Goal: Obtain resource: Obtain resource

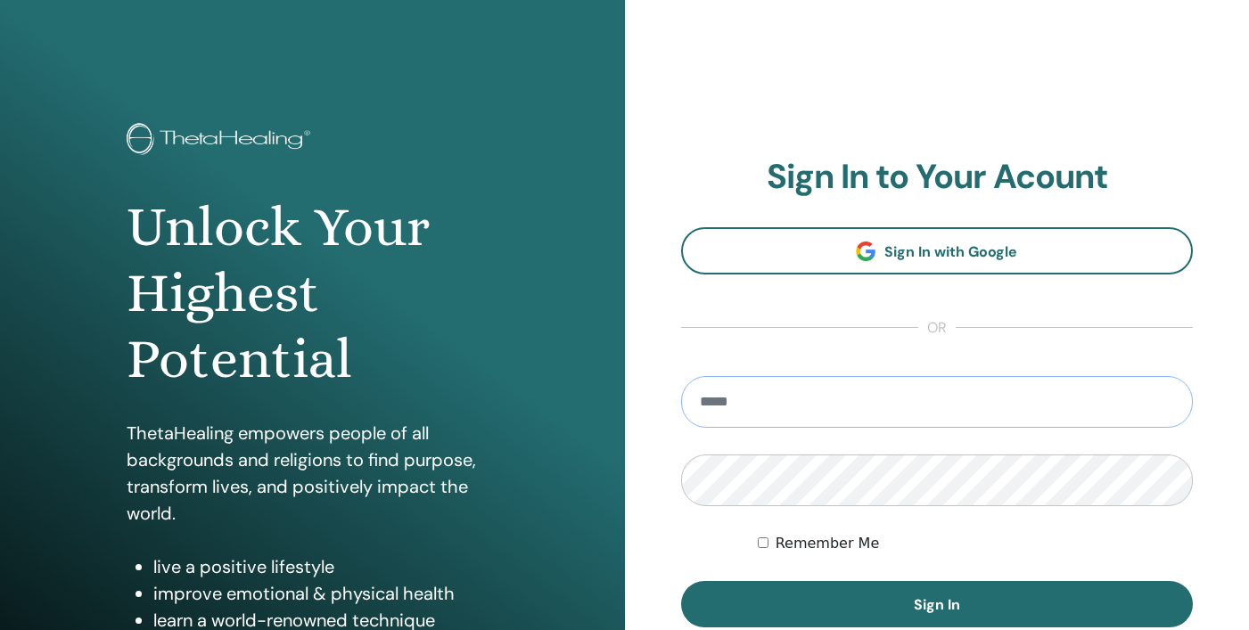
type input "**********"
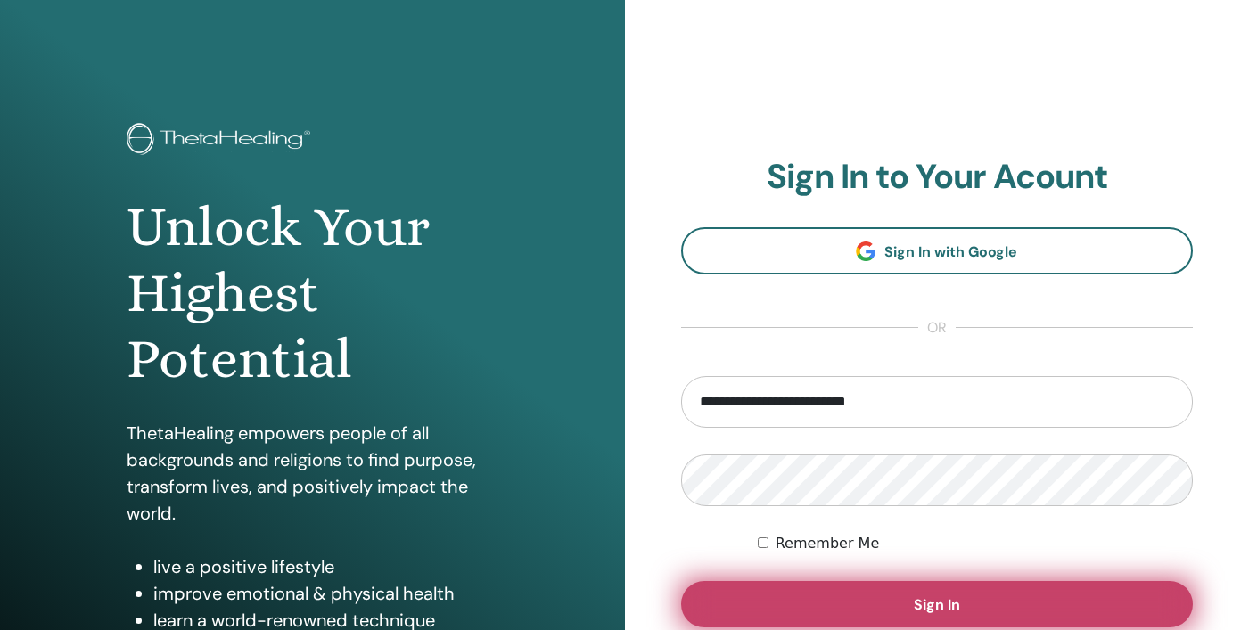
click at [950, 602] on span "Sign In" at bounding box center [936, 604] width 46 height 19
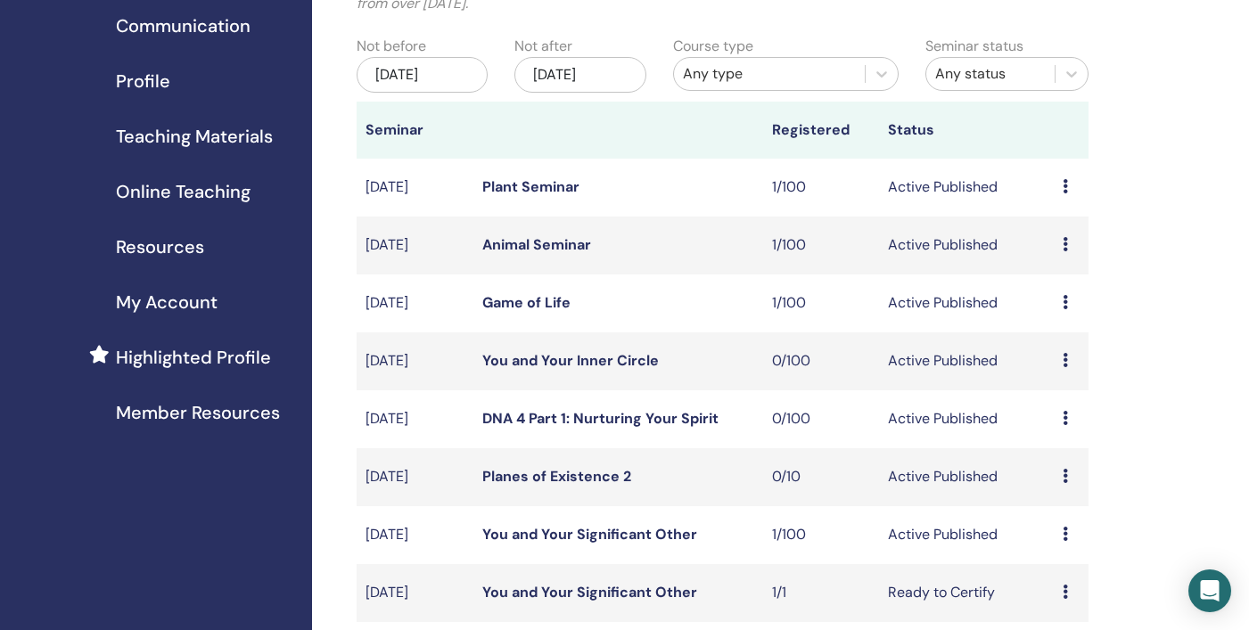
scroll to position [165, 0]
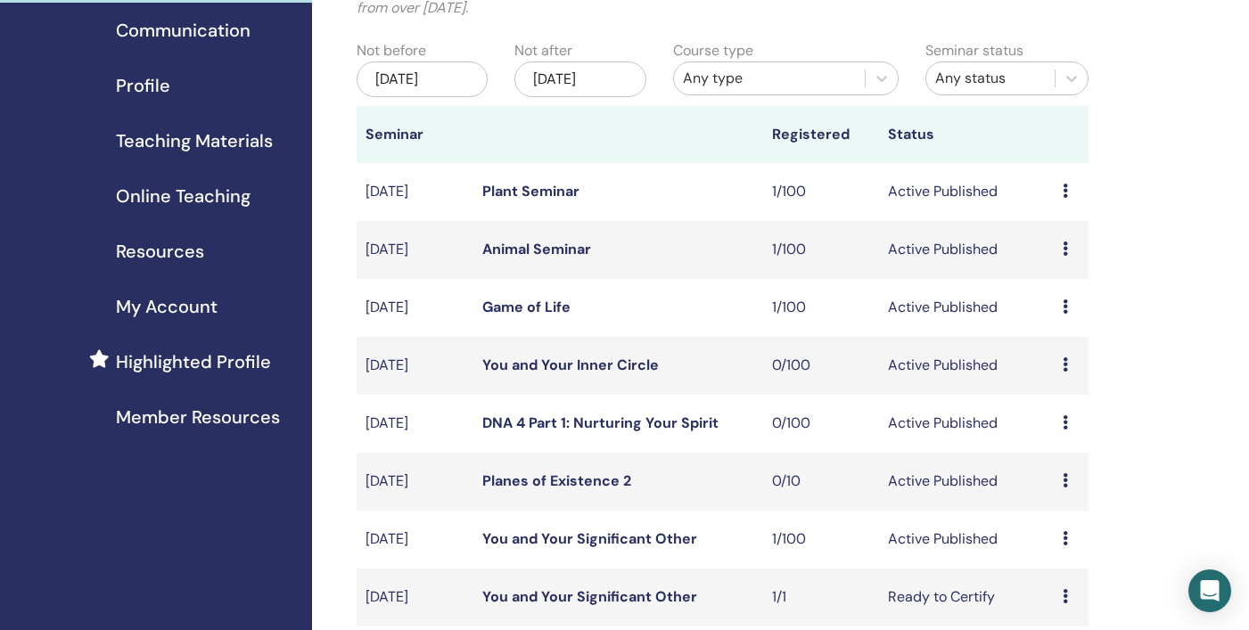
click at [204, 140] on span "Teaching Materials" at bounding box center [194, 140] width 157 height 27
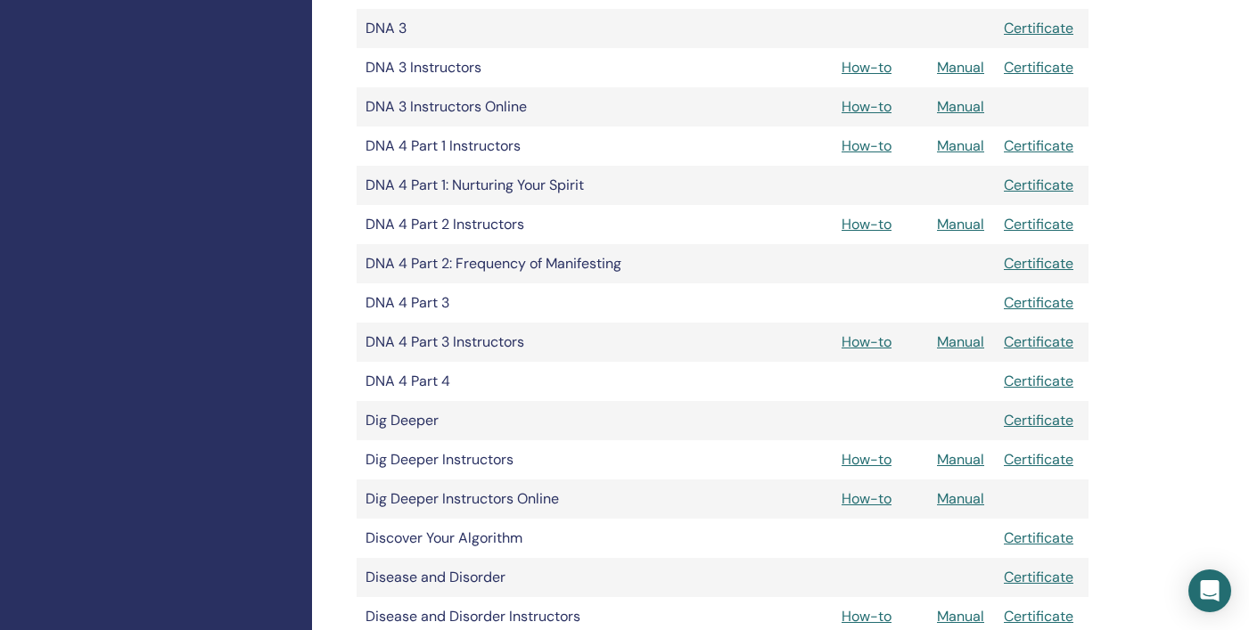
scroll to position [881, 0]
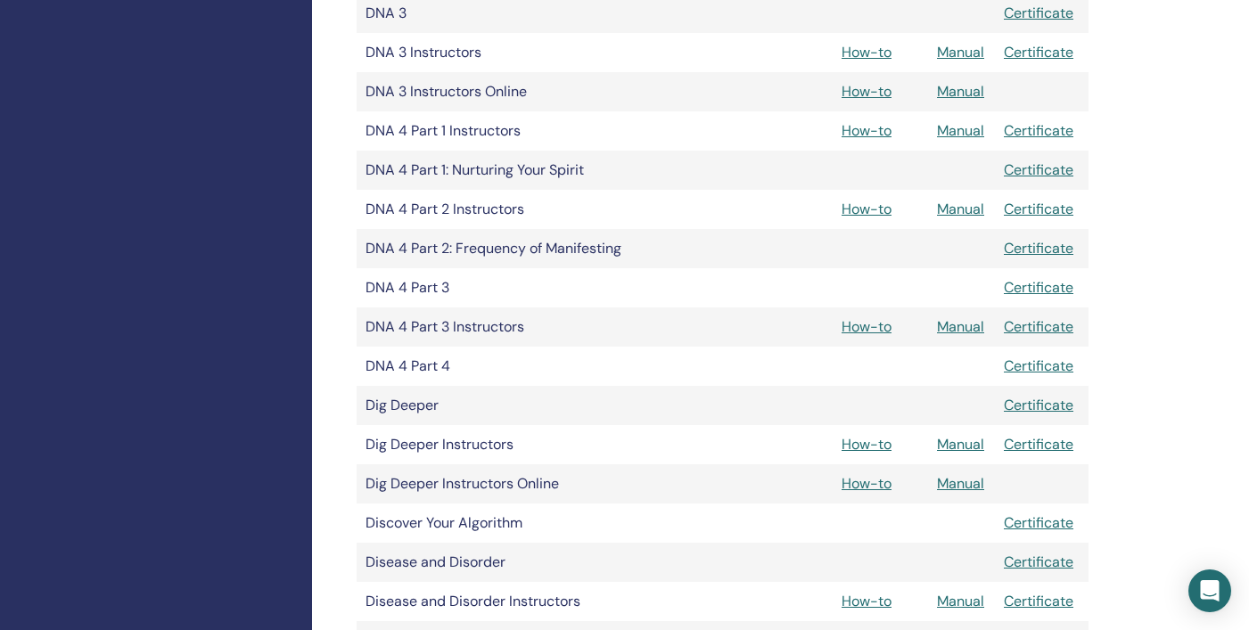
click at [962, 326] on link "Manual" at bounding box center [960, 326] width 47 height 19
